Goal: Task Accomplishment & Management: Manage account settings

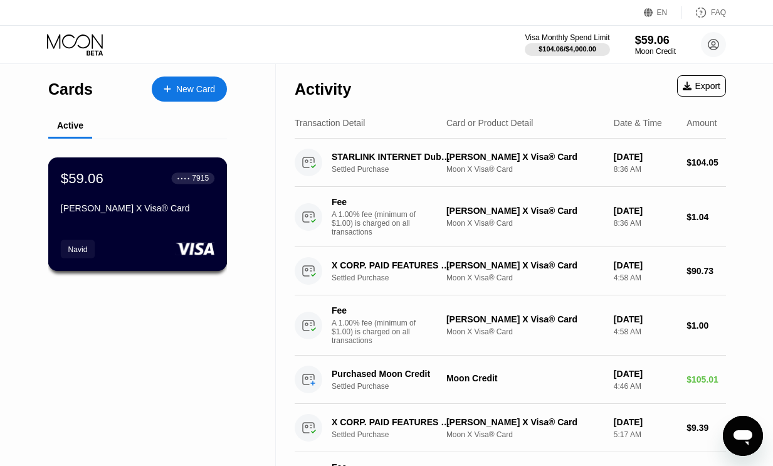
click at [142, 231] on div "$59.06 ● ● ● ● 7915 [PERSON_NAME] X Visa® Card Navid" at bounding box center [137, 214] width 179 height 114
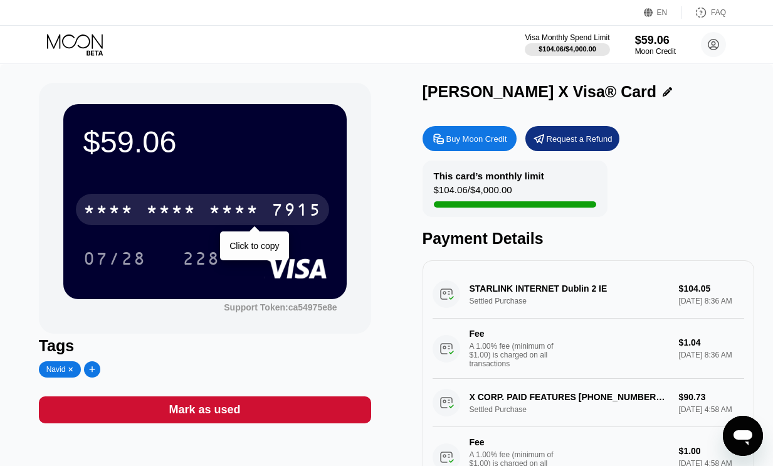
click at [200, 213] on div "* * * * * * * * * * * * 7915" at bounding box center [202, 209] width 253 height 31
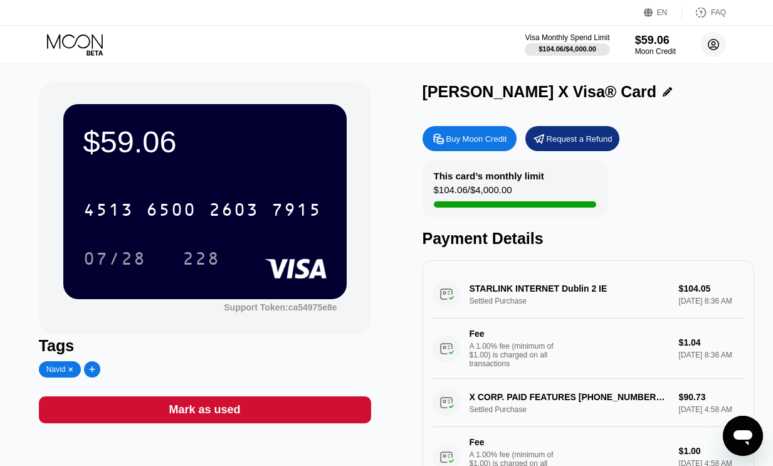
click at [712, 49] on icon at bounding box center [714, 45] width 11 height 11
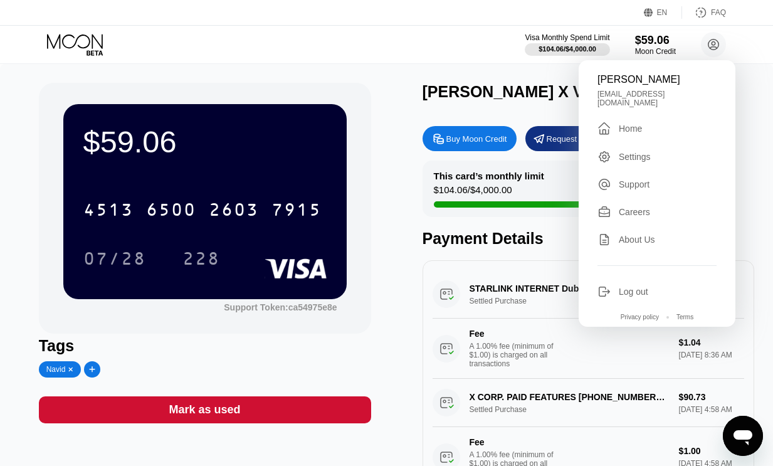
click at [642, 124] on div "Home" at bounding box center [630, 129] width 23 height 10
